Goal: Navigation & Orientation: Find specific page/section

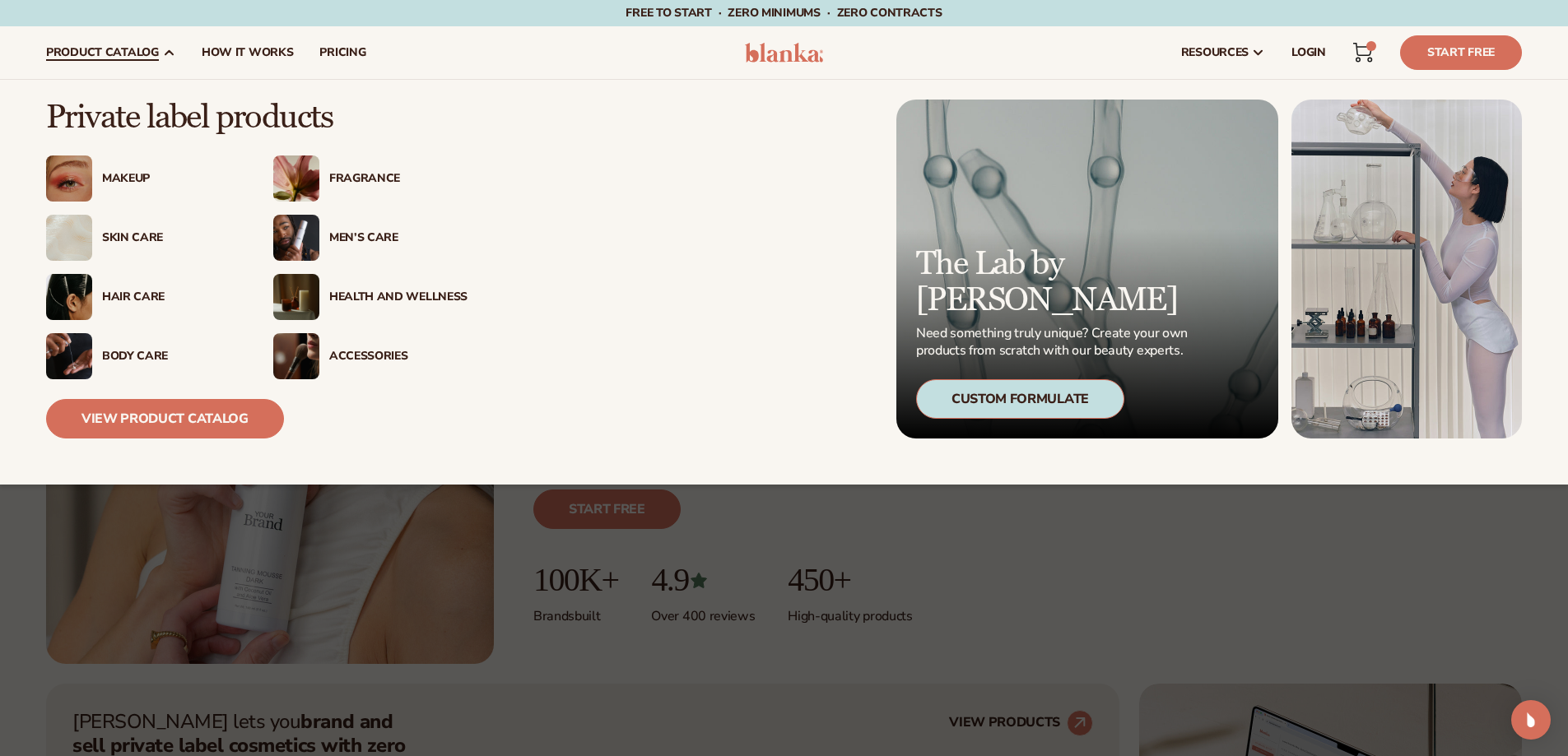
click at [127, 177] on div "Makeup" at bounding box center [171, 178] width 138 height 14
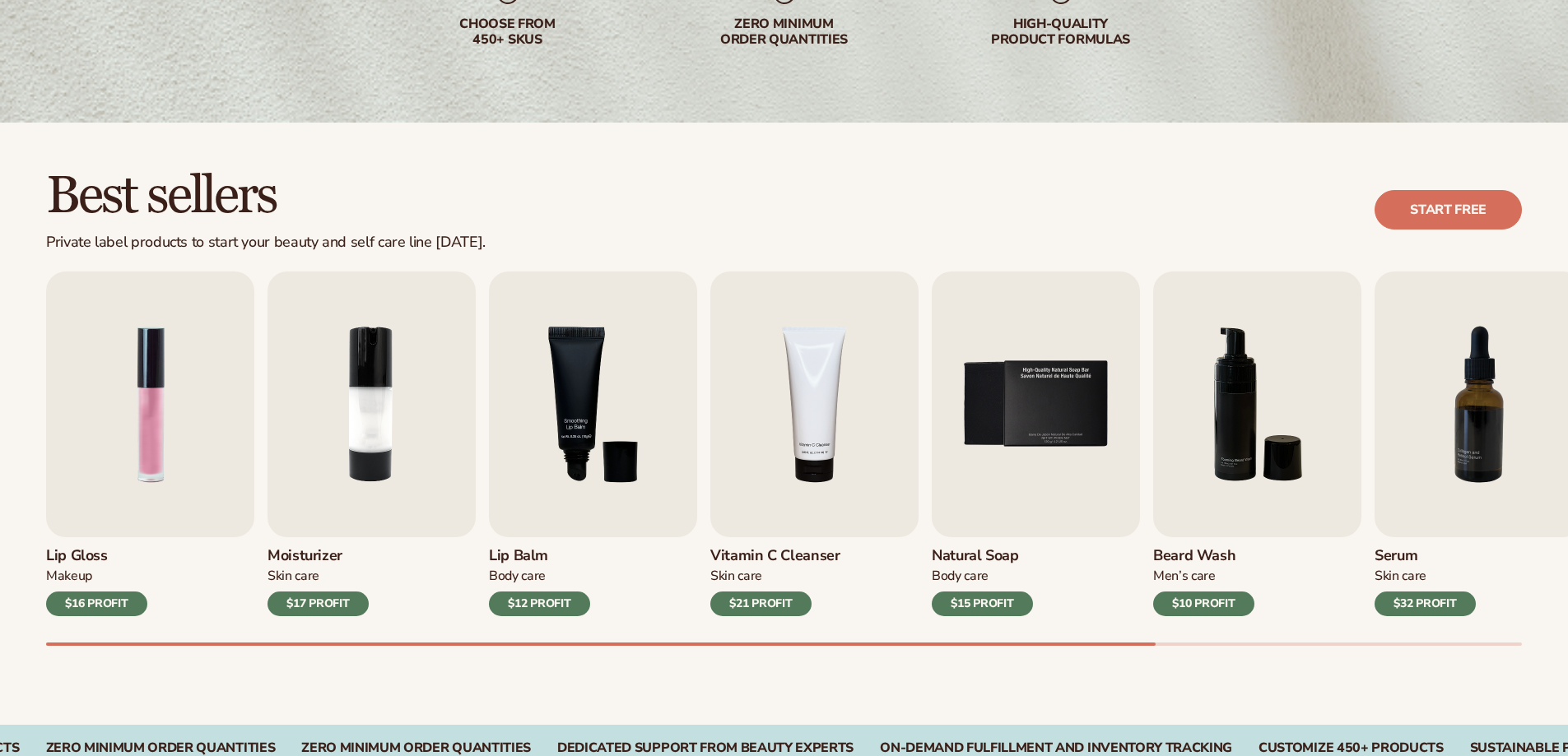
scroll to position [329, 0]
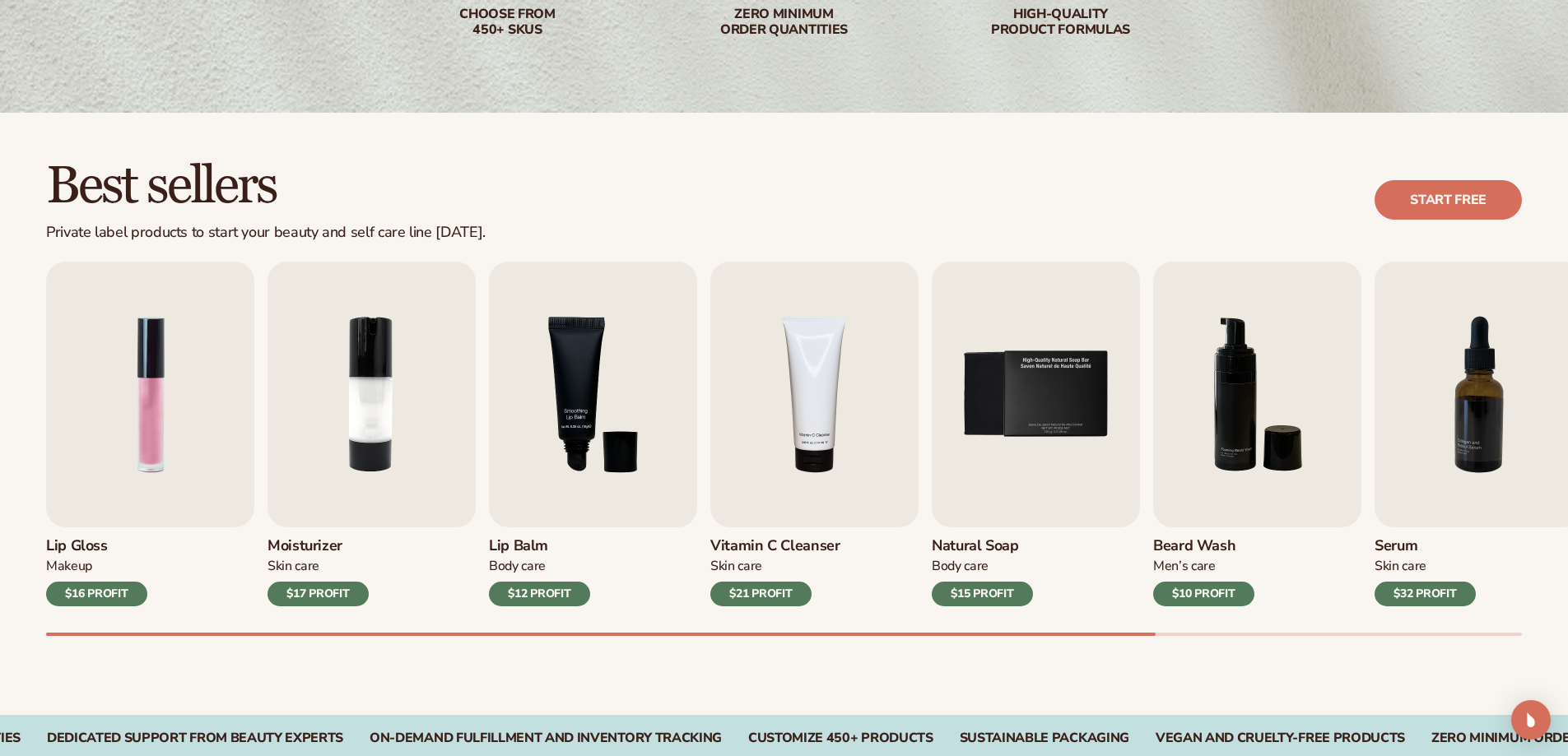
drag, startPoint x: 1133, startPoint y: 632, endPoint x: 1242, endPoint y: 635, distance: 109.0
click at [1242, 635] on div "Lip Gloss Makeup $16 PROFIT Moisturizer Skin Care $17 PROFIT Lip Balm Body Care…" at bounding box center [807, 448] width 1522 height 374
drag, startPoint x: 1114, startPoint y: 631, endPoint x: 1375, endPoint y: 641, distance: 261.2
click at [1370, 643] on div "Best sellers Private label products to start your beauty and self care line tod…" at bounding box center [784, 414] width 1568 height 603
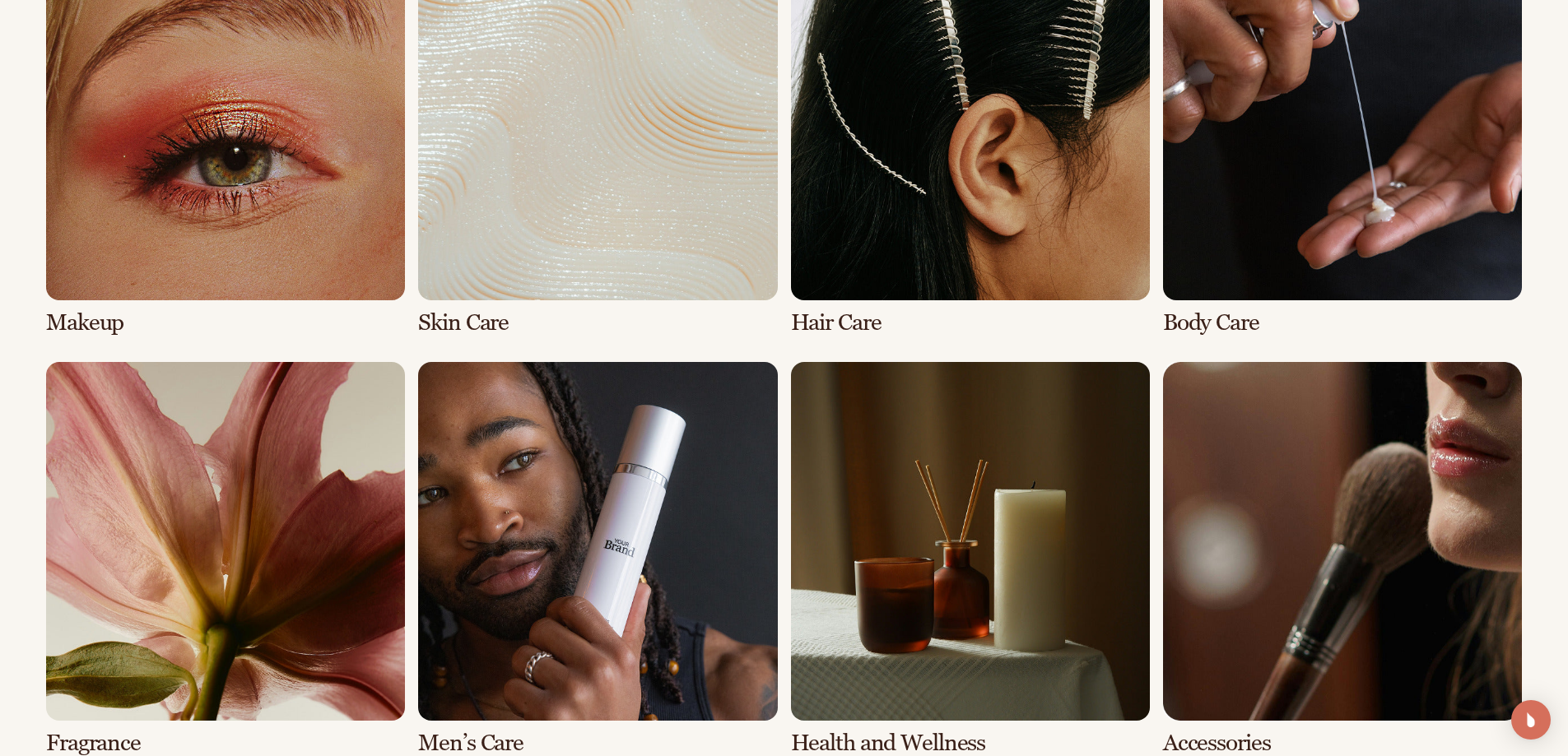
scroll to position [1324, 0]
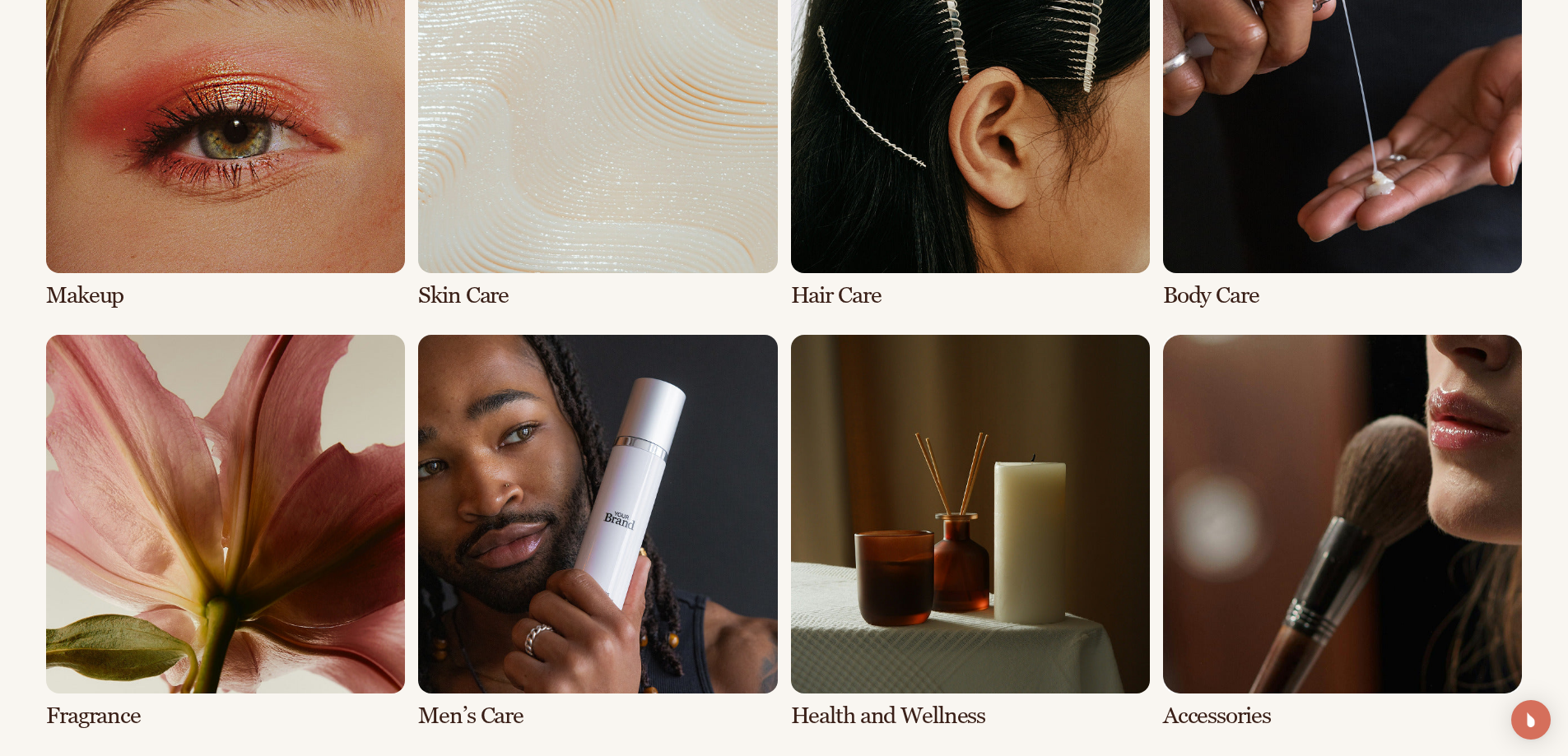
click at [112, 288] on link "1 / 8" at bounding box center [225, 111] width 358 height 394
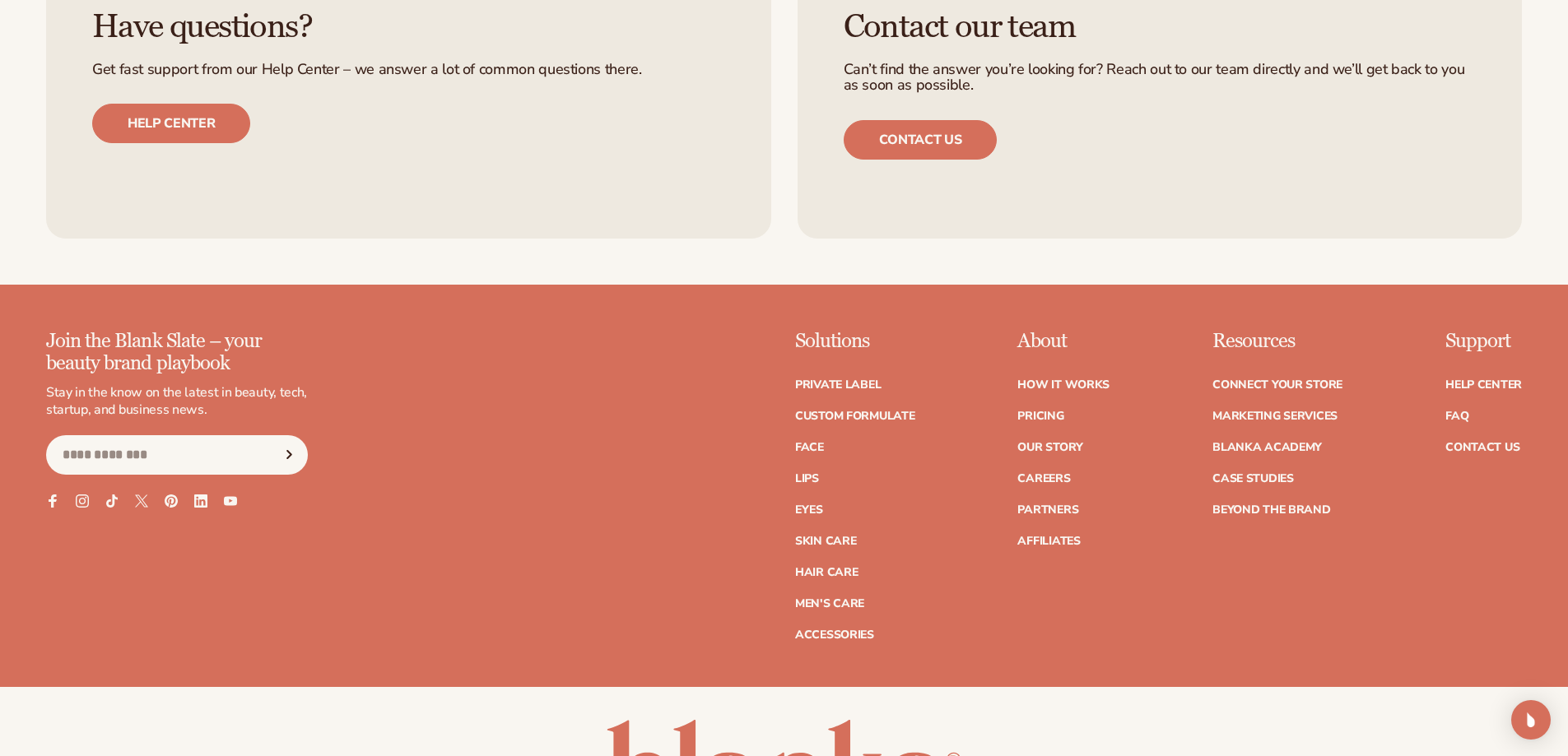
scroll to position [3373, 0]
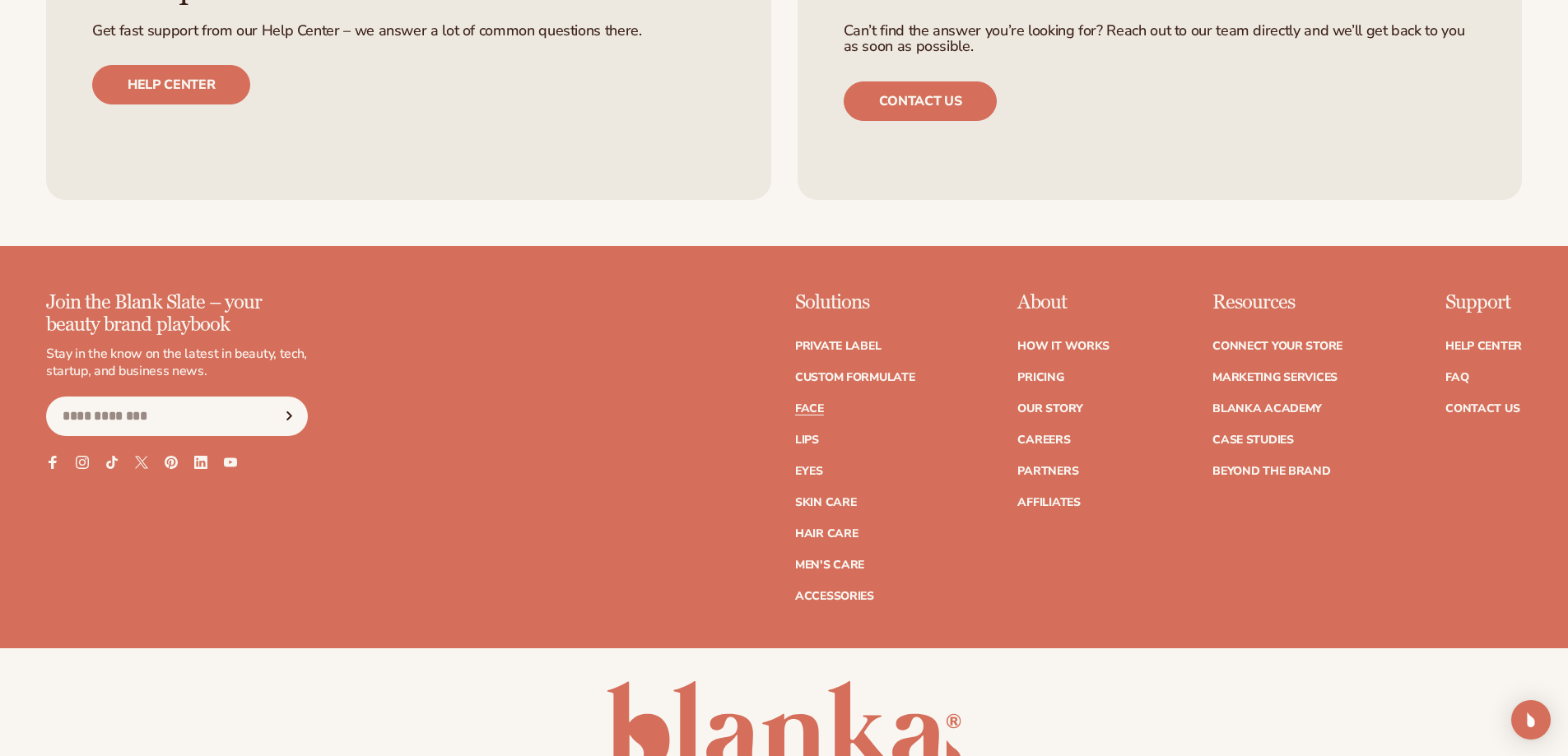
click at [810, 403] on link "Face" at bounding box center [809, 409] width 28 height 12
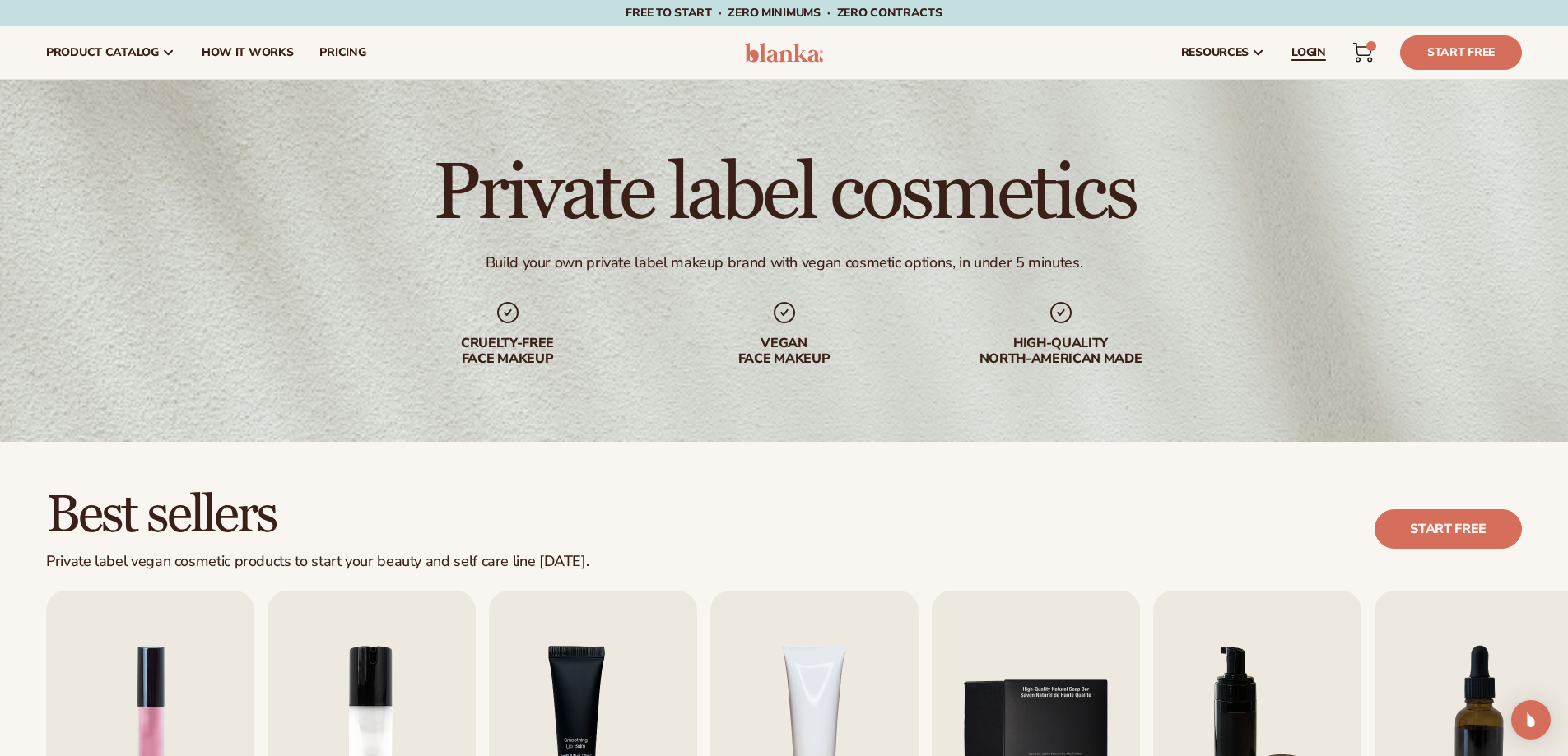
click at [1312, 51] on span "LOGIN" at bounding box center [1309, 52] width 35 height 13
